Goal: Task Accomplishment & Management: Complete application form

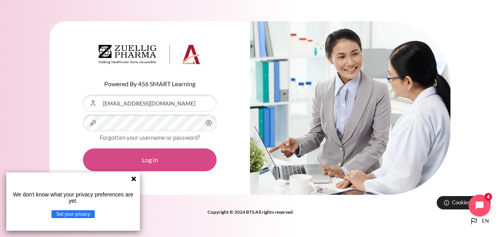
click at [147, 159] on button "Log in" at bounding box center [150, 159] width 134 height 23
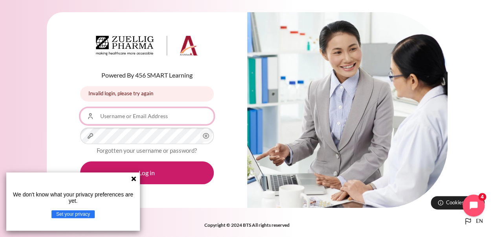
click at [145, 116] on input "Username or Email Address" at bounding box center [147, 116] width 134 height 17
type input "[EMAIL_ADDRESS][DOMAIN_NAME]"
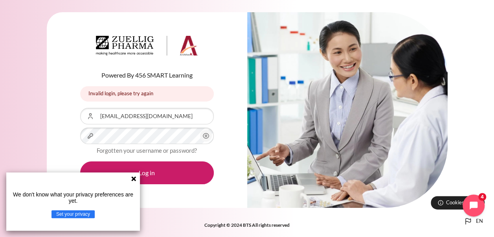
click at [160, 184] on div "Powered By 456 SMART Learning Invalid login, please try again Invalid login, pl…" at bounding box center [147, 109] width 201 height 195
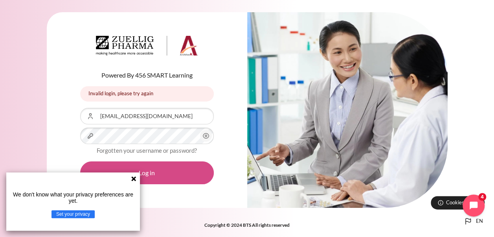
click at [161, 177] on button "Log in" at bounding box center [147, 172] width 134 height 23
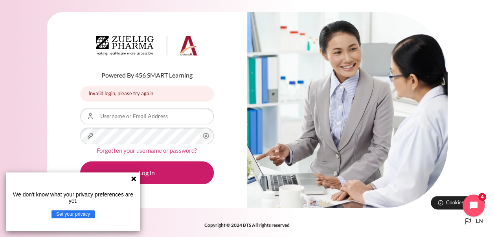
click at [116, 147] on link "Forgotten your username or password?" at bounding box center [147, 150] width 100 height 7
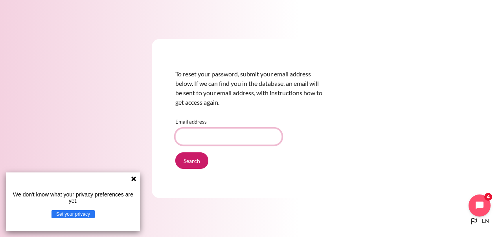
click at [225, 137] on input "Email address" at bounding box center [228, 136] width 107 height 17
type input "skarupiah@zuelligpharma.com"
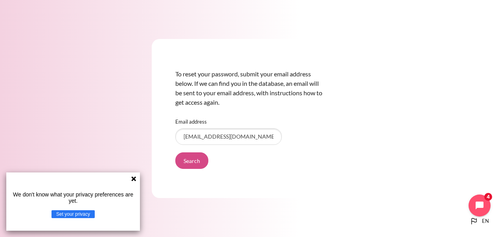
click at [200, 159] on input "Search" at bounding box center [191, 160] width 33 height 17
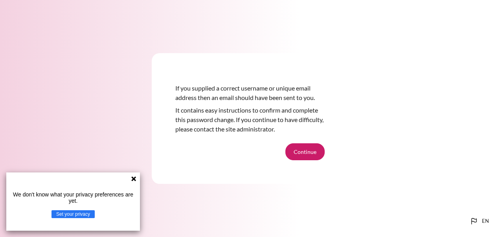
click at [304, 151] on button "Continue" at bounding box center [305, 151] width 39 height 17
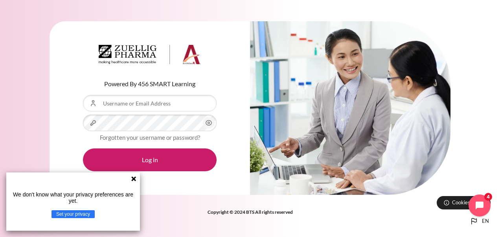
click at [135, 179] on icon at bounding box center [133, 178] width 5 height 5
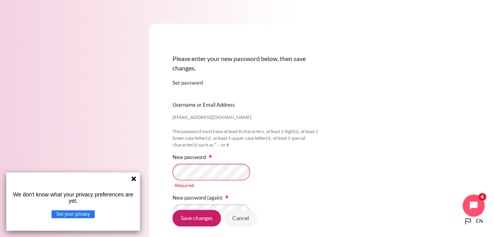
click at [340, 67] on div "Please enter your new password below, then save changes. Set password skarupiah…" at bounding box center [247, 160] width 197 height 273
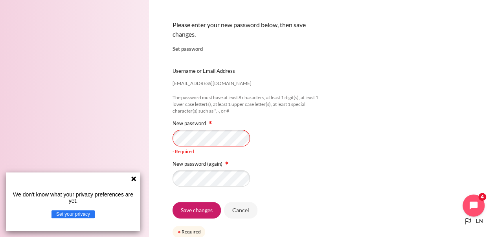
scroll to position [35, 0]
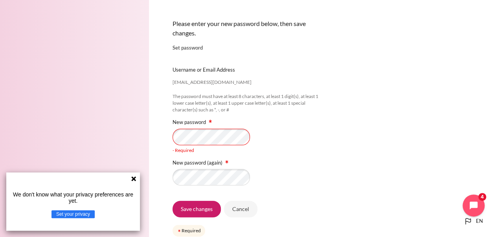
click at [262, 78] on div "Username or Email Address skarupiah@zuelligpharma.com" at bounding box center [247, 77] width 149 height 22
click at [315, 59] on div "[EMAIL_ADDRESS][DOMAIN_NAME]" at bounding box center [247, 61] width 149 height 4
click at [190, 145] on div "- Required" at bounding box center [247, 141] width 149 height 25
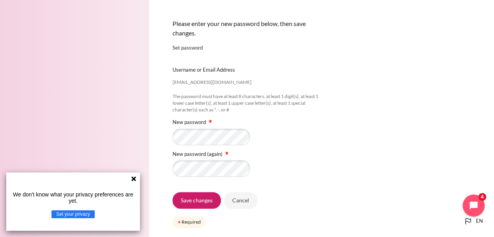
click at [316, 110] on div "The password must have at least 8 characters, at least 1 digit(s), at least 1 l…" at bounding box center [247, 103] width 149 height 20
click at [200, 203] on input "Save changes" at bounding box center [197, 200] width 48 height 17
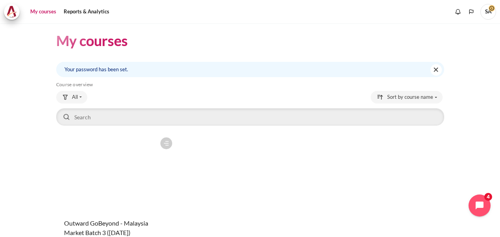
scroll to position [4, 0]
click at [98, 176] on figure "Content" at bounding box center [116, 172] width 120 height 79
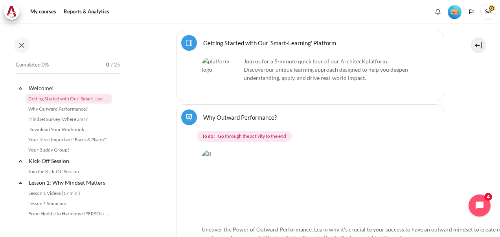
scroll to position [245, 0]
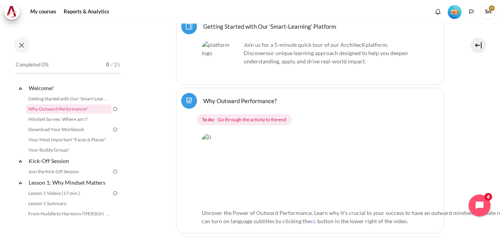
click at [53, 97] on link "Getting Started with Our 'Smart-Learning' Platform" at bounding box center [69, 98] width 86 height 9
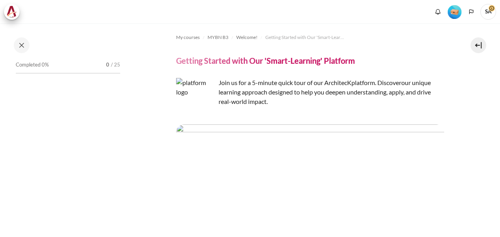
click at [309, 141] on img "Content" at bounding box center [310, 145] width 268 height 42
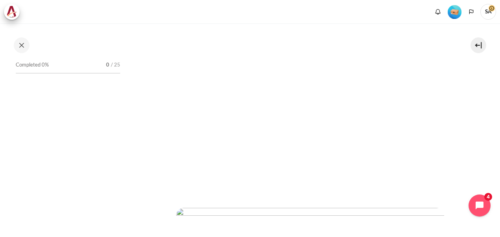
scroll to position [126, 0]
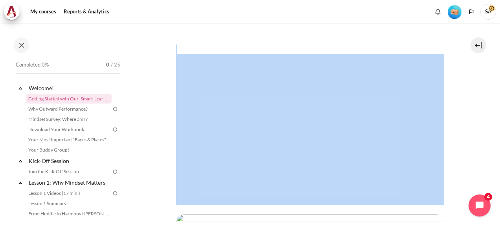
drag, startPoint x: 496, startPoint y: 51, endPoint x: 488, endPoint y: 87, distance: 36.5
click at [488, 87] on div "My courses MYBN B3 Welcome! Getting Started with Our 'Smart-Learning' Platform …" at bounding box center [250, 130] width 500 height 214
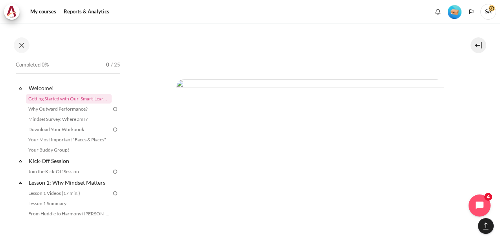
scroll to position [1378, 0]
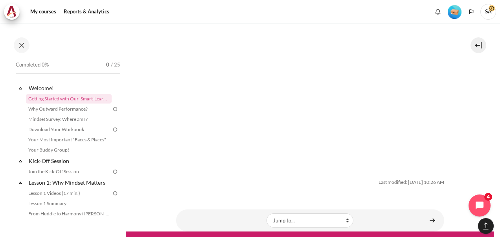
click at [384, 85] on img "Content" at bounding box center [310, 88] width 268 height 151
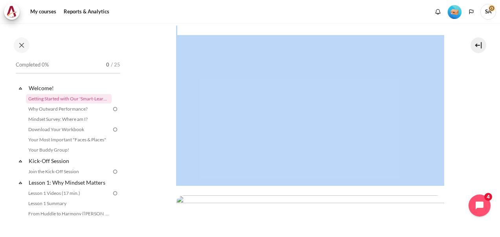
scroll to position [0, 0]
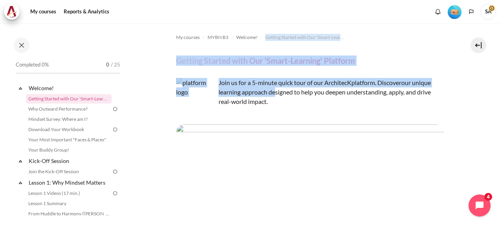
drag, startPoint x: 280, startPoint y: 87, endPoint x: 493, endPoint y: 27, distance: 221.7
click at [493, 27] on div "My courses MYBN B3 Welcome! Getting Started with Our 'Smart-Learning' Platform …" at bounding box center [250, 130] width 500 height 214
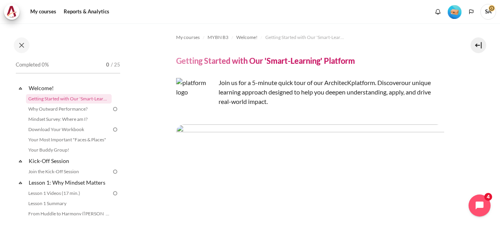
drag, startPoint x: 493, startPoint y: 27, endPoint x: 463, endPoint y: 92, distance: 71.4
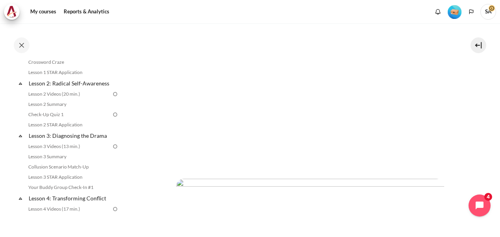
scroll to position [169, 0]
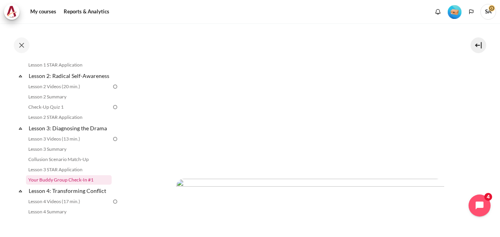
click at [63, 184] on link "Your Buddy Group Check-In #1" at bounding box center [69, 179] width 86 height 9
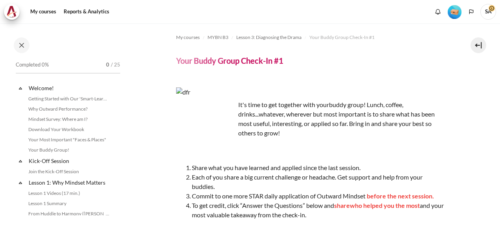
scroll to position [220, 0]
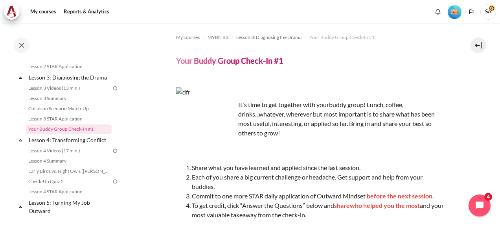
drag, startPoint x: 496, startPoint y: 79, endPoint x: 498, endPoint y: 90, distance: 11.6
click at [496, 92] on div "My courses MYBN B3 Lesson 3: Diagnosing the Drama Your Buddy Group Check-In #1 …" at bounding box center [250, 130] width 500 height 214
click at [469, 92] on section "My courses MYBN B3 Lesson 3: Diagnosing the Drama Your Buddy Group Check-In #1 …" at bounding box center [310, 176] width 369 height 307
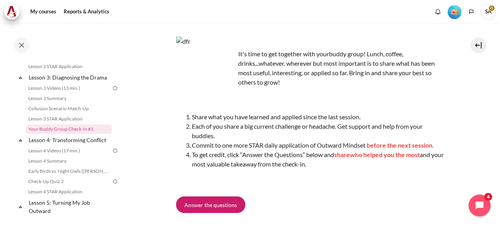
scroll to position [50, 0]
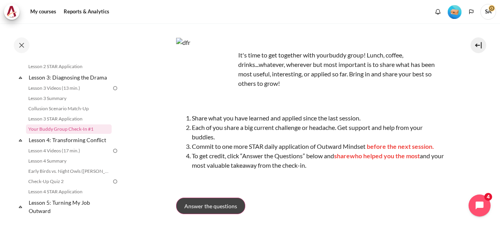
click at [205, 202] on span "Answer the questions" at bounding box center [210, 206] width 53 height 8
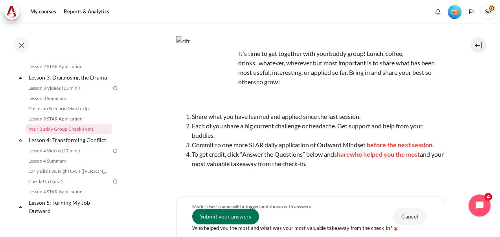
scroll to position [44, 0]
